Goal: Find contact information: Find contact information

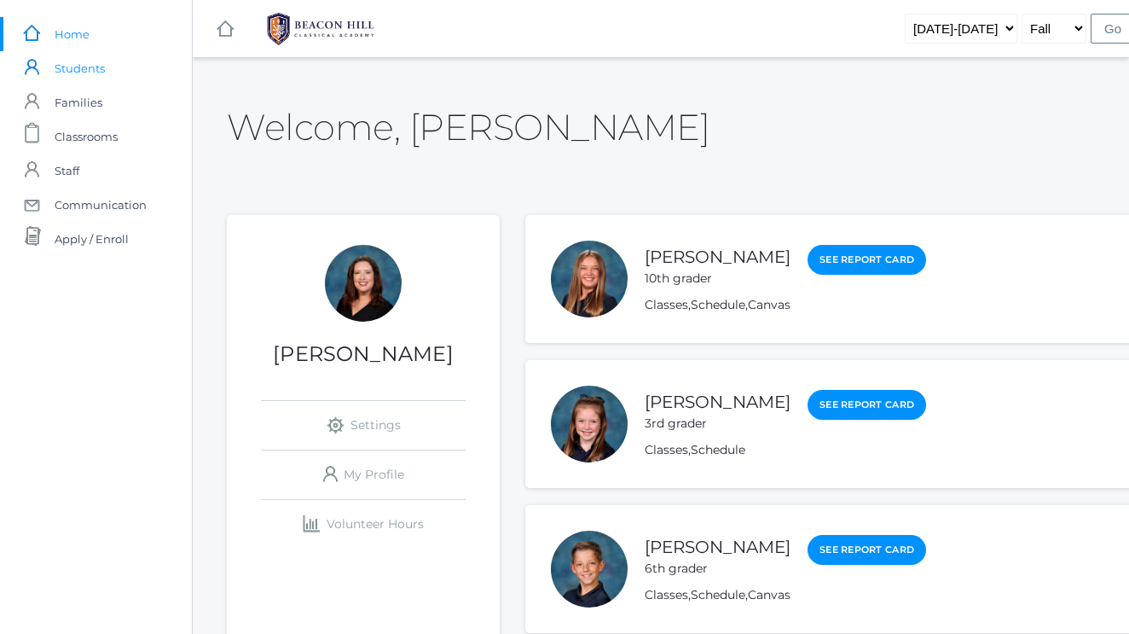
click at [79, 72] on span "Students" at bounding box center [80, 68] width 50 height 34
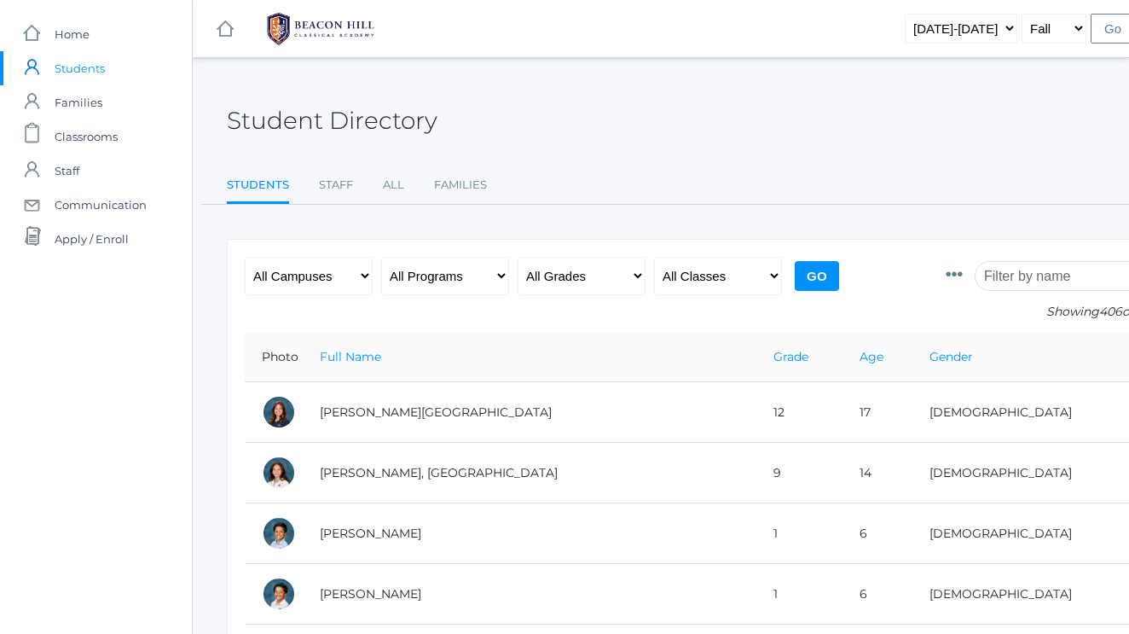
click at [1027, 267] on input "search" at bounding box center [1069, 276] width 189 height 30
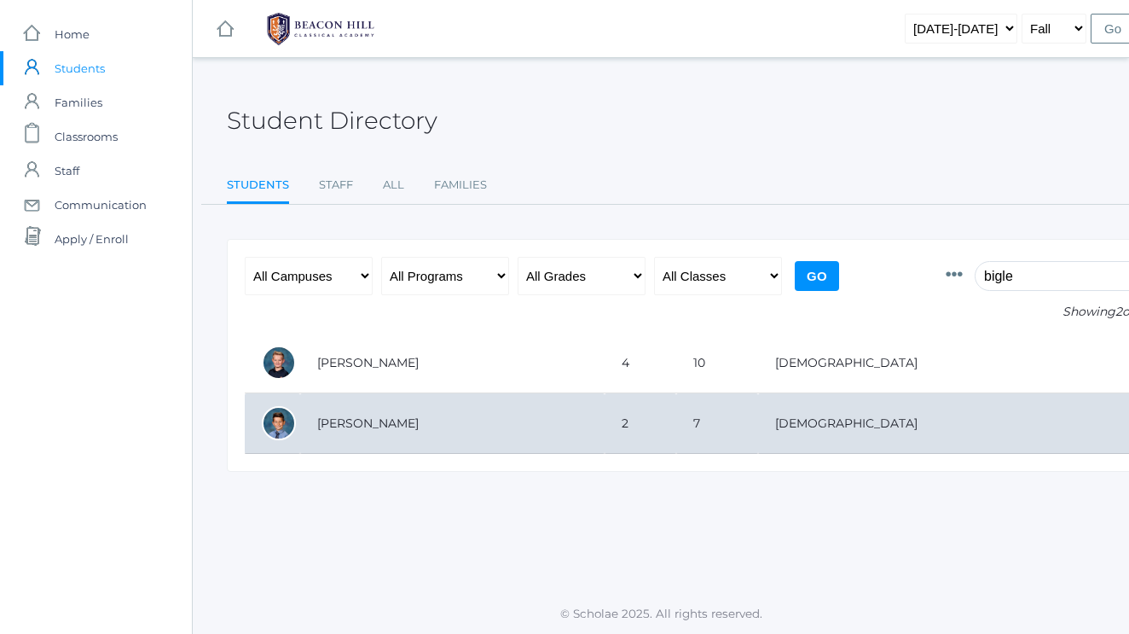
type input "bigle"
click at [330, 430] on td "Bigley, Curran" at bounding box center [452, 423] width 304 height 61
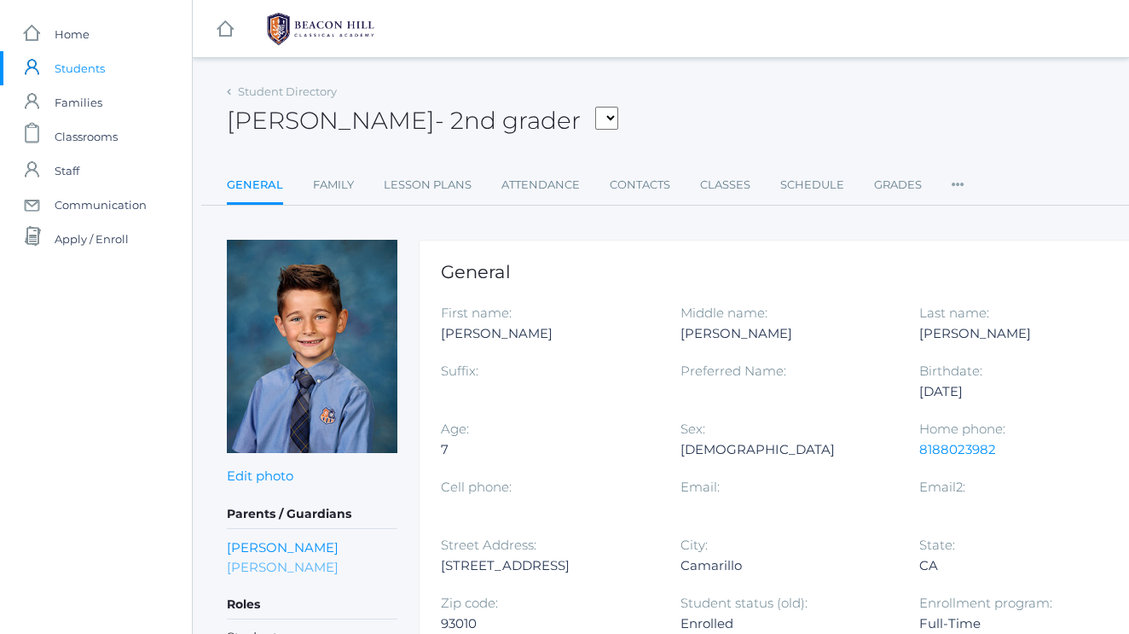
click at [273, 572] on link "[PERSON_NAME]" at bounding box center [283, 567] width 112 height 20
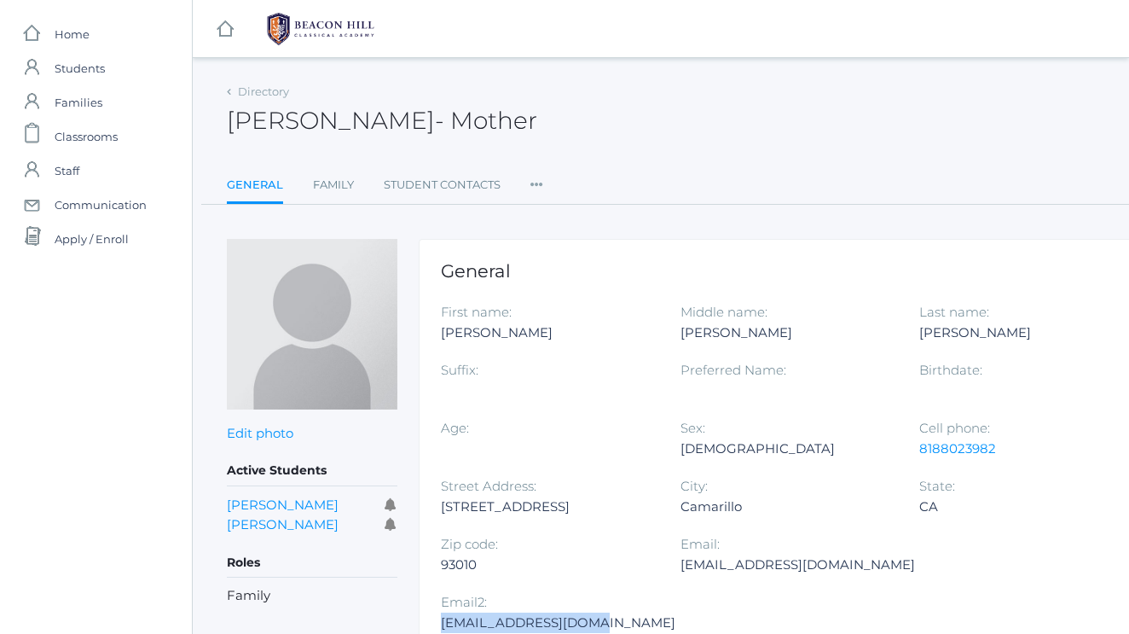
drag, startPoint x: 1075, startPoint y: 563, endPoint x: 923, endPoint y: 565, distance: 151.8
click at [675, 612] on div "[EMAIL_ADDRESS][DOMAIN_NAME]" at bounding box center [558, 622] width 235 height 20
copy div "[EMAIL_ADDRESS][DOMAIN_NAME]"
click at [227, 35] on rect at bounding box center [225, 29] width 20 height 20
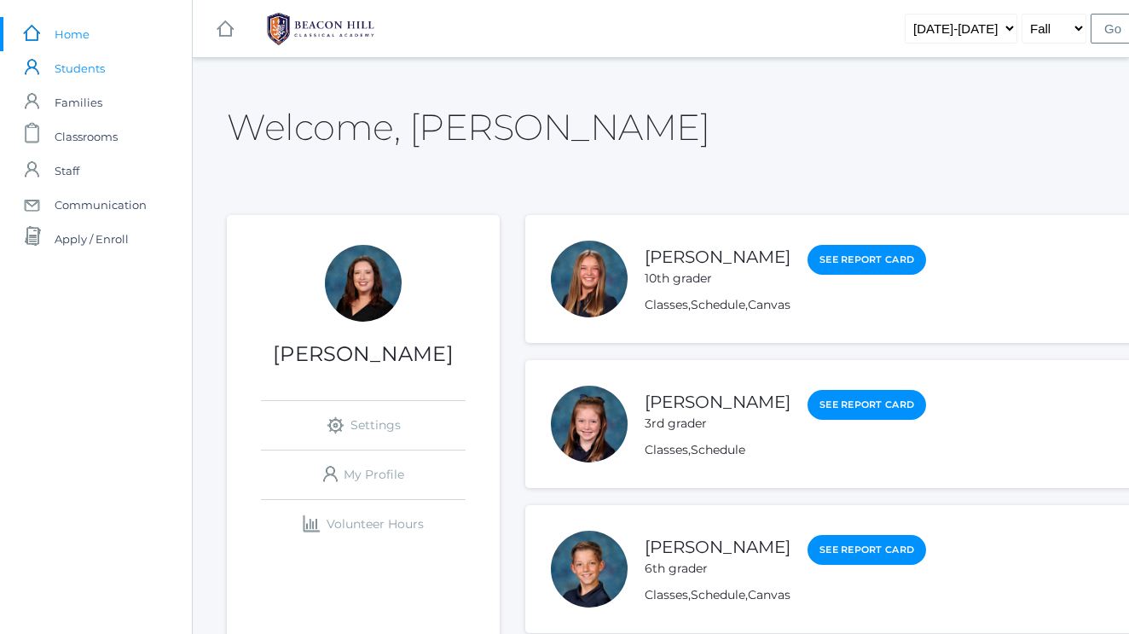
click at [98, 69] on span "Students" at bounding box center [80, 68] width 50 height 34
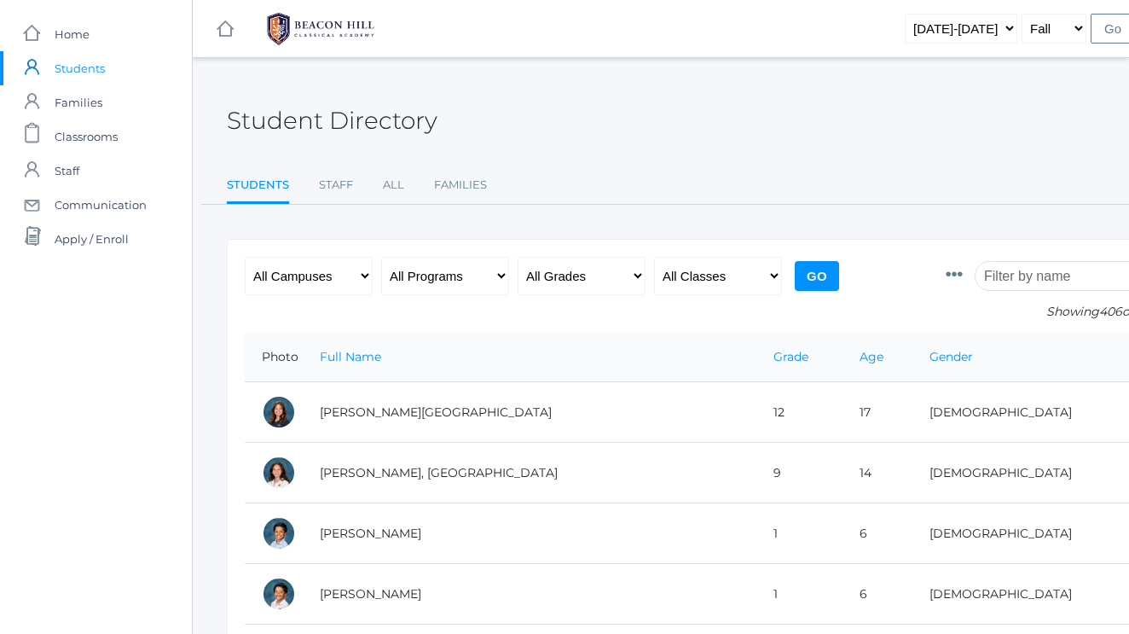
click at [1054, 273] on input "search" at bounding box center [1069, 276] width 189 height 30
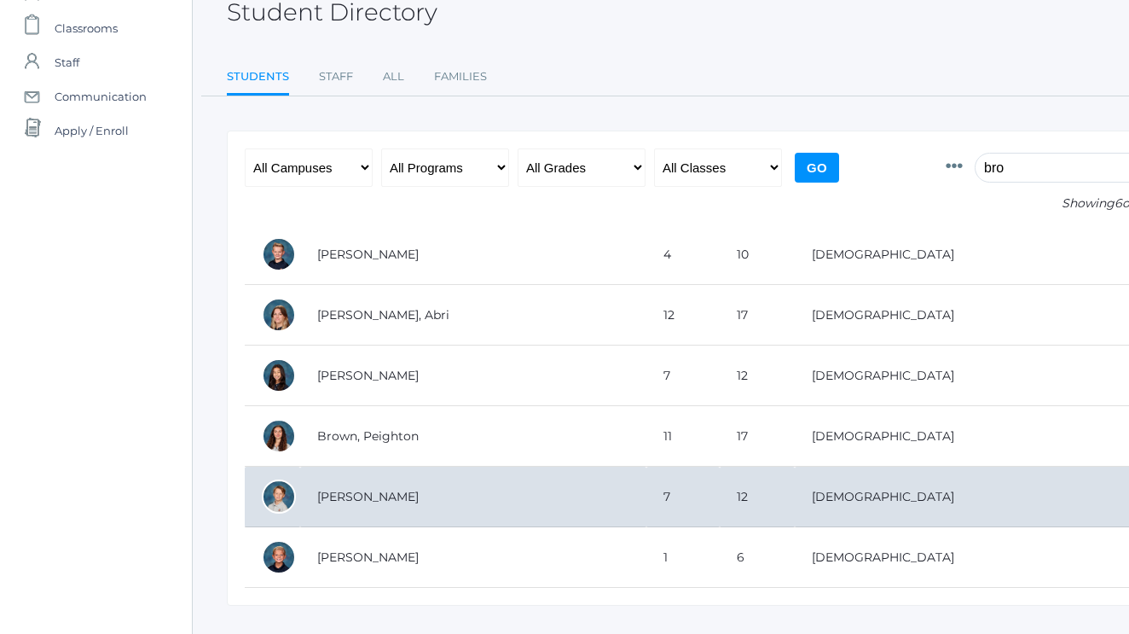
scroll to position [118, 0]
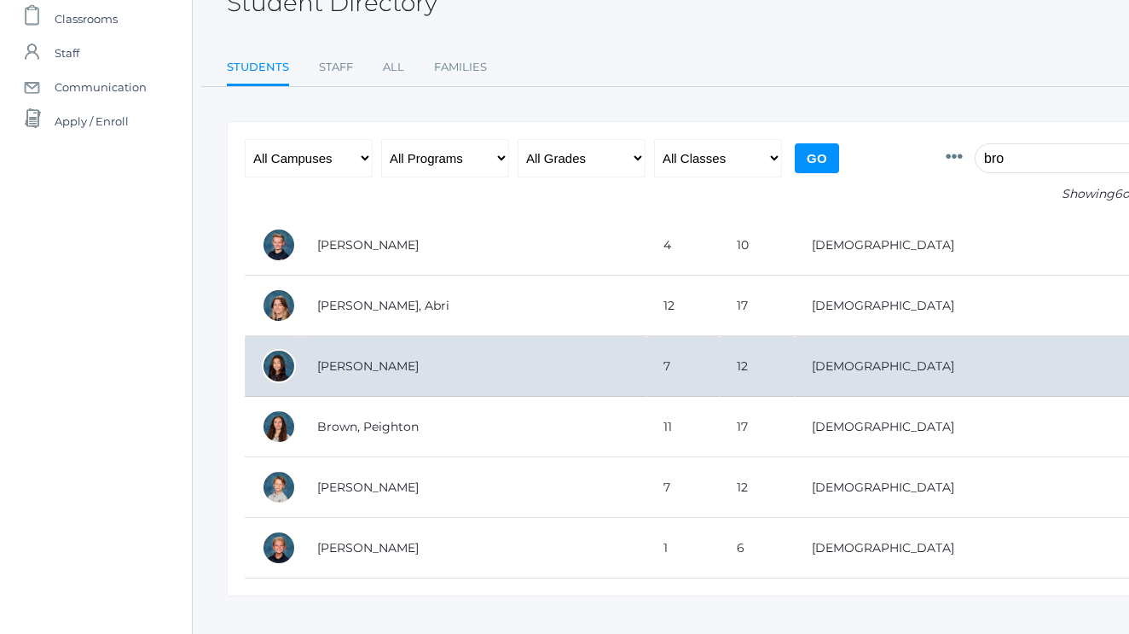
type input "bro"
click at [370, 366] on td "[PERSON_NAME]" at bounding box center [473, 366] width 346 height 61
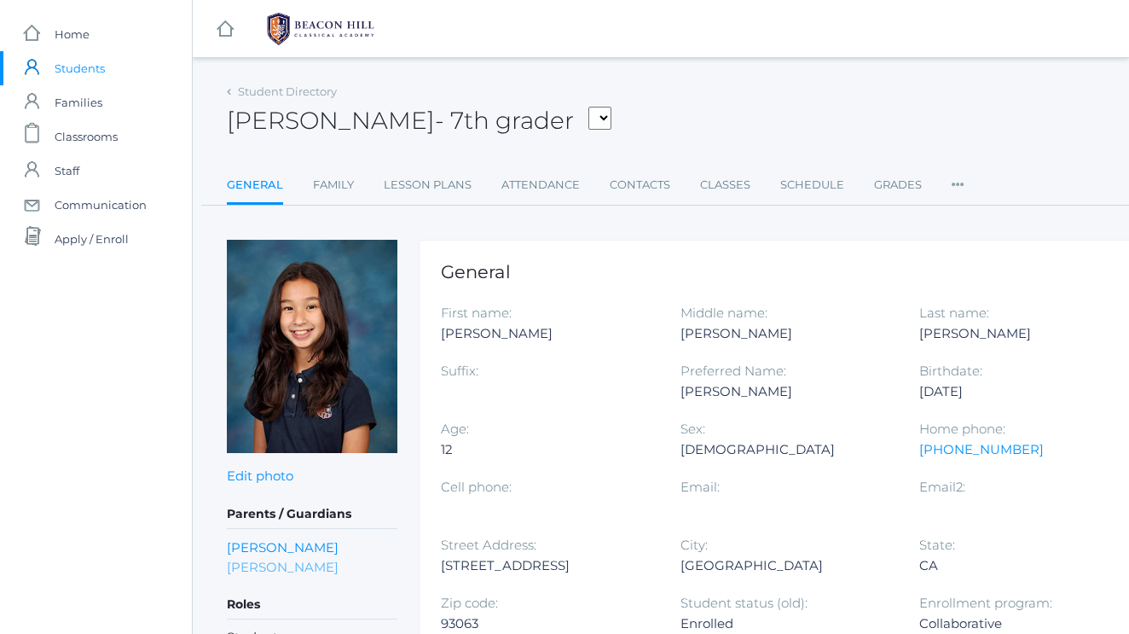
click at [268, 567] on link "[PERSON_NAME]" at bounding box center [283, 567] width 112 height 20
